Goal: Transaction & Acquisition: Purchase product/service

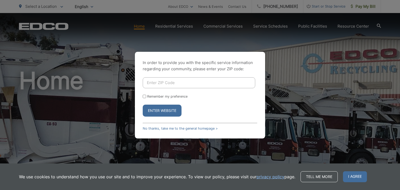
click at [163, 112] on button "Enter Website" at bounding box center [162, 111] width 39 height 12
drag, startPoint x: 170, startPoint y: 129, endPoint x: 207, endPoint y: 125, distance: 36.9
click at [170, 129] on link "No thanks, take me to the general homepage >" at bounding box center [180, 128] width 75 height 4
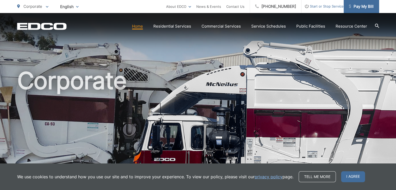
click at [360, 5] on span "Pay My Bill" at bounding box center [361, 6] width 25 height 6
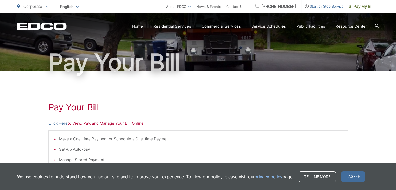
scroll to position [78, 0]
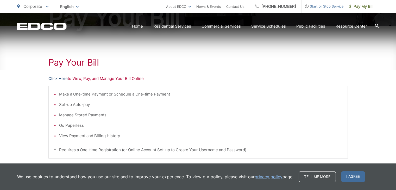
click at [58, 80] on link "Click Here" at bounding box center [57, 78] width 19 height 6
